Goal: Information Seeking & Learning: Learn about a topic

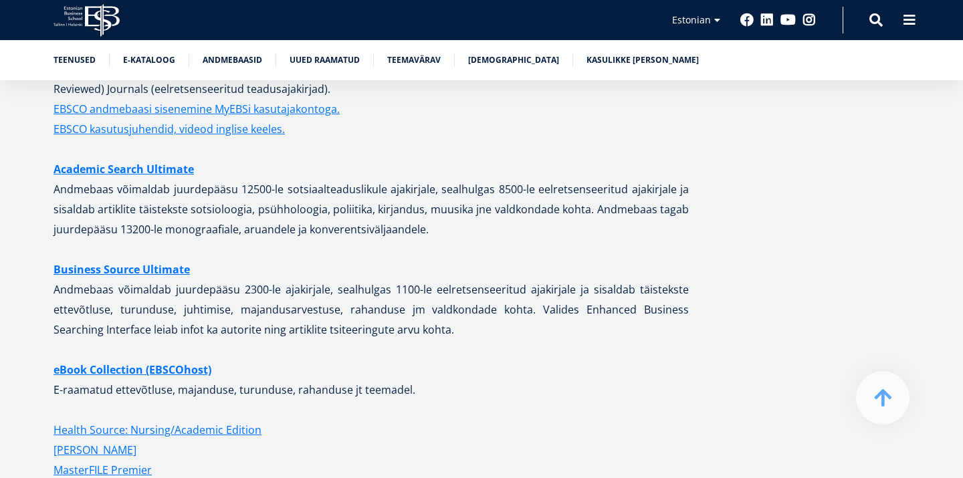
scroll to position [2885, 0]
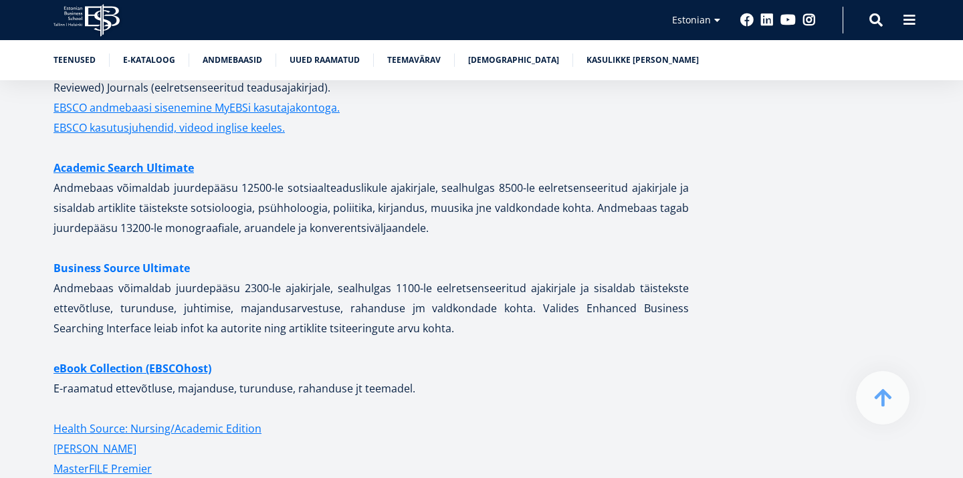
click at [111, 258] on link "Business Source Ultimate" at bounding box center [122, 268] width 136 height 20
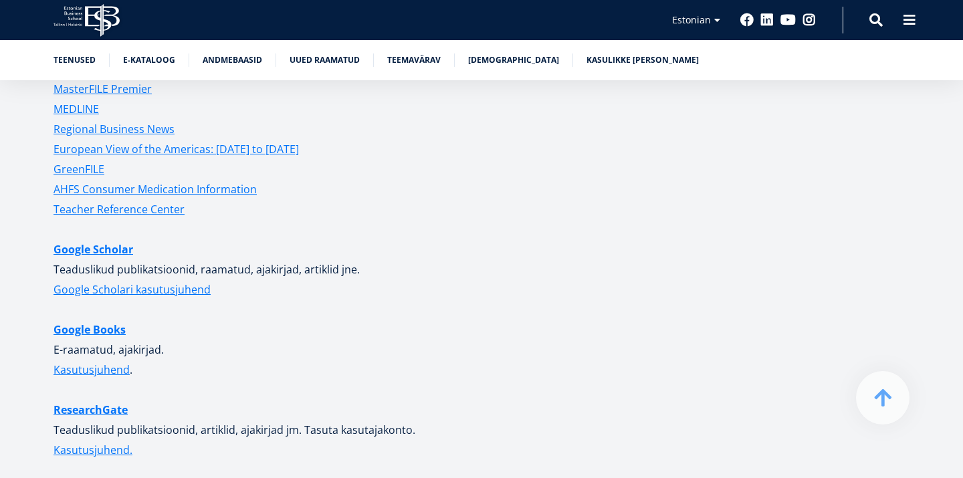
scroll to position [3324, 0]
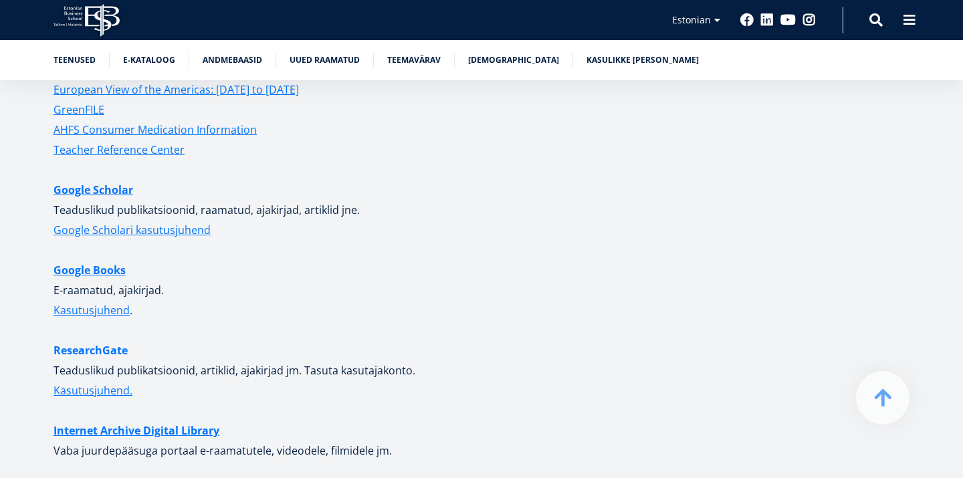
click at [96, 340] on link "ResearchGate" at bounding box center [91, 350] width 74 height 20
click at [89, 260] on link "Google Books" at bounding box center [90, 270] width 72 height 20
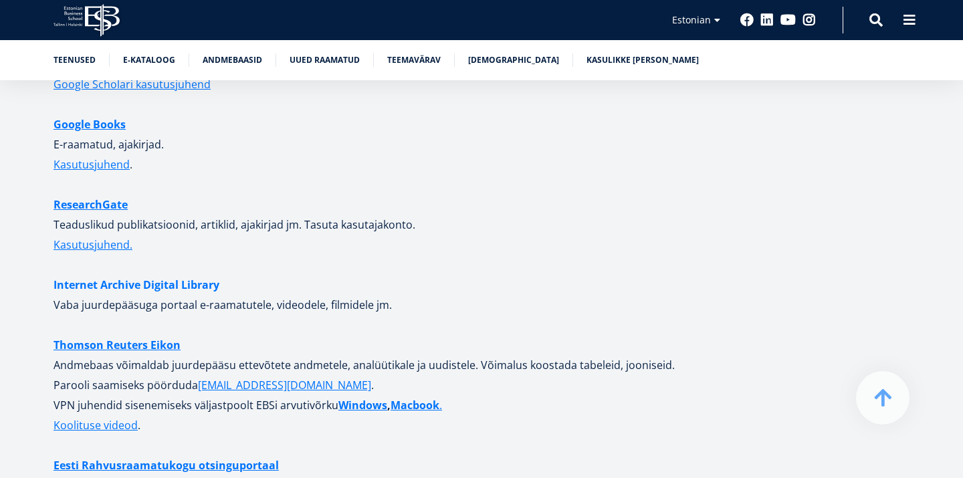
scroll to position [3472, 0]
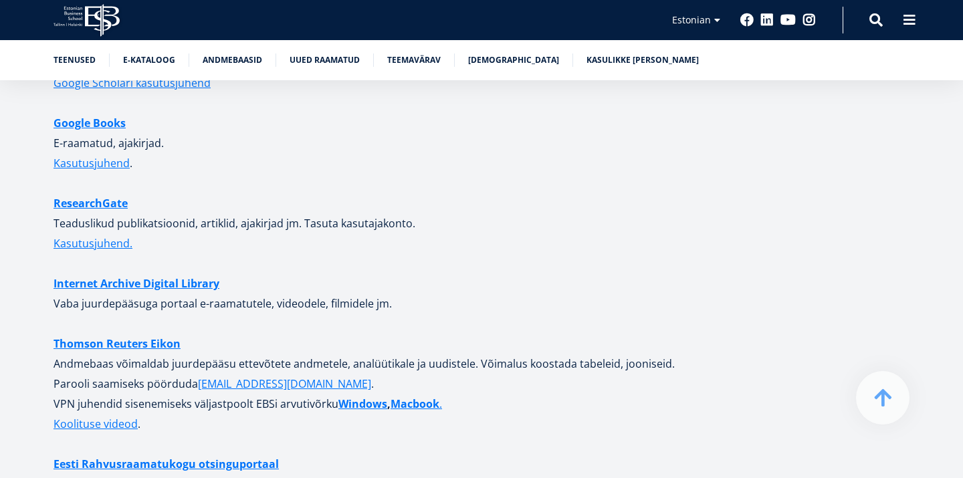
click at [151, 259] on p "Kasutusjuhend." at bounding box center [371, 253] width 635 height 40
click at [149, 274] on link "Internet Archive Digital Library" at bounding box center [137, 284] width 166 height 20
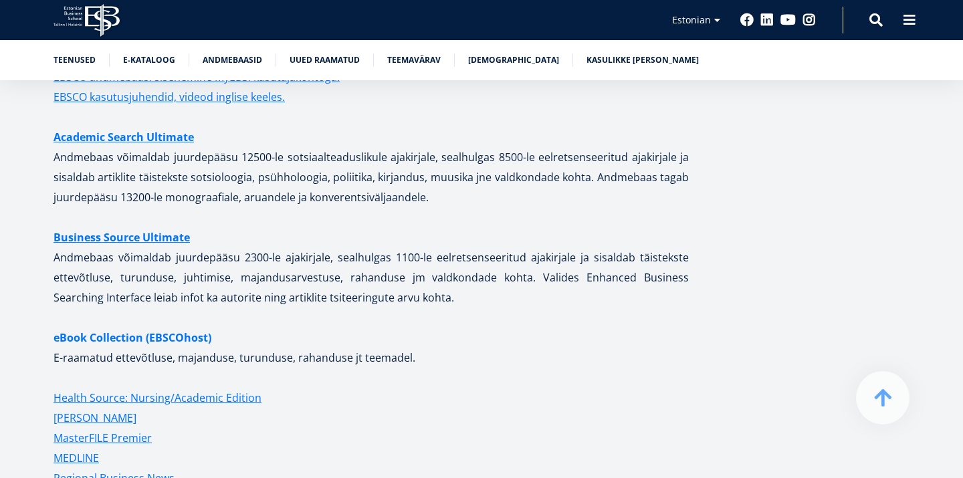
scroll to position [2913, 0]
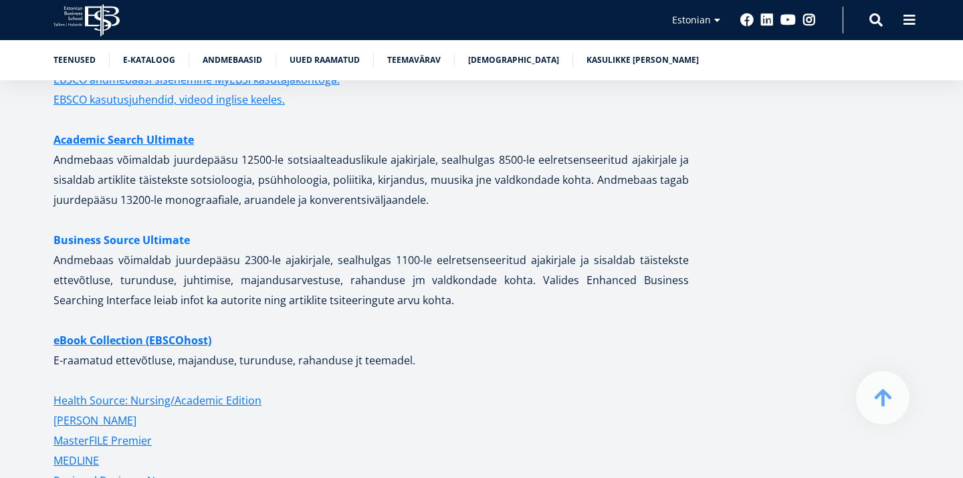
click at [104, 230] on link "Business Source Ultimate" at bounding box center [122, 240] width 136 height 20
